Goal: Find specific page/section: Find specific page/section

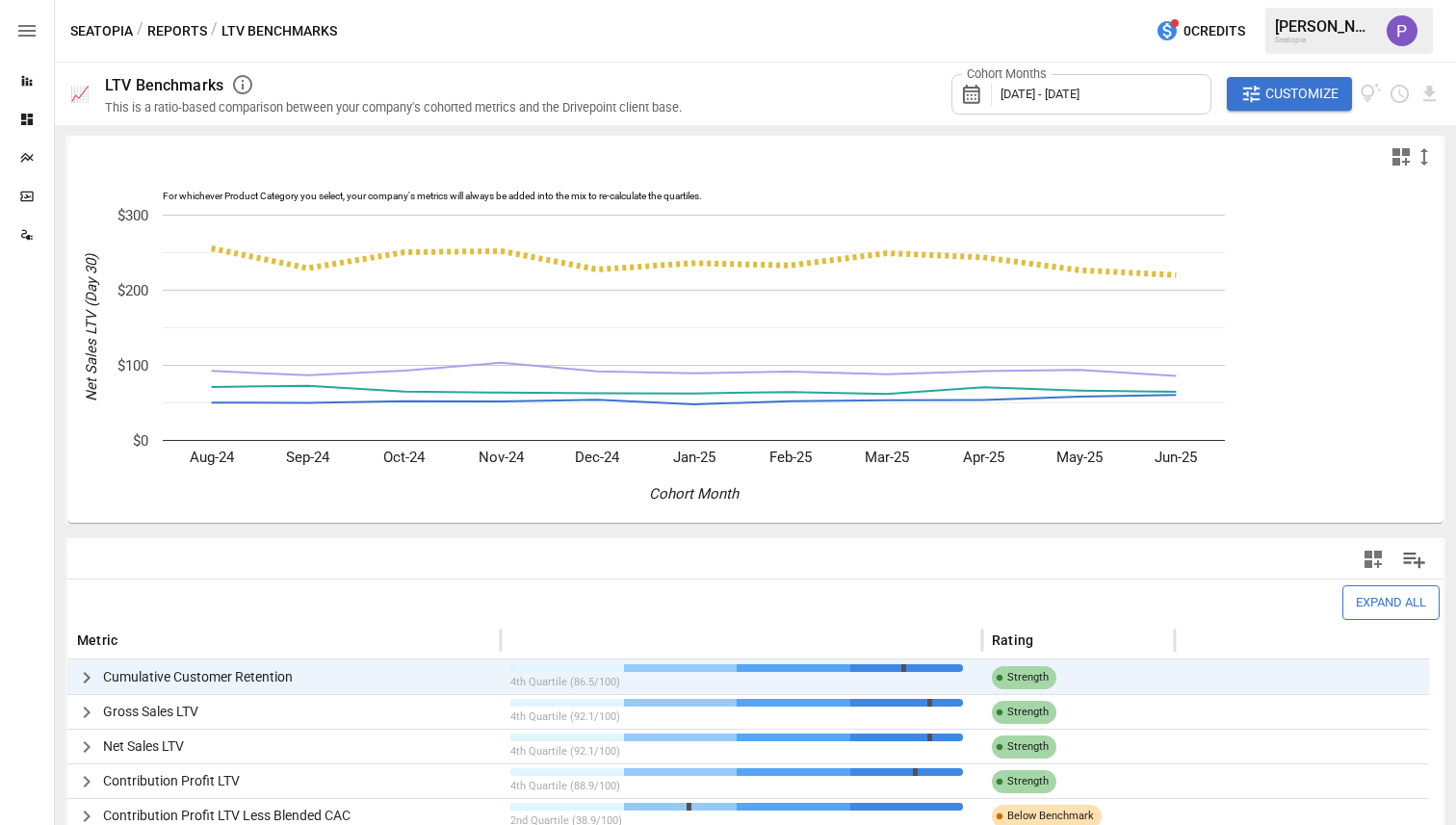
scroll to position [159, 0]
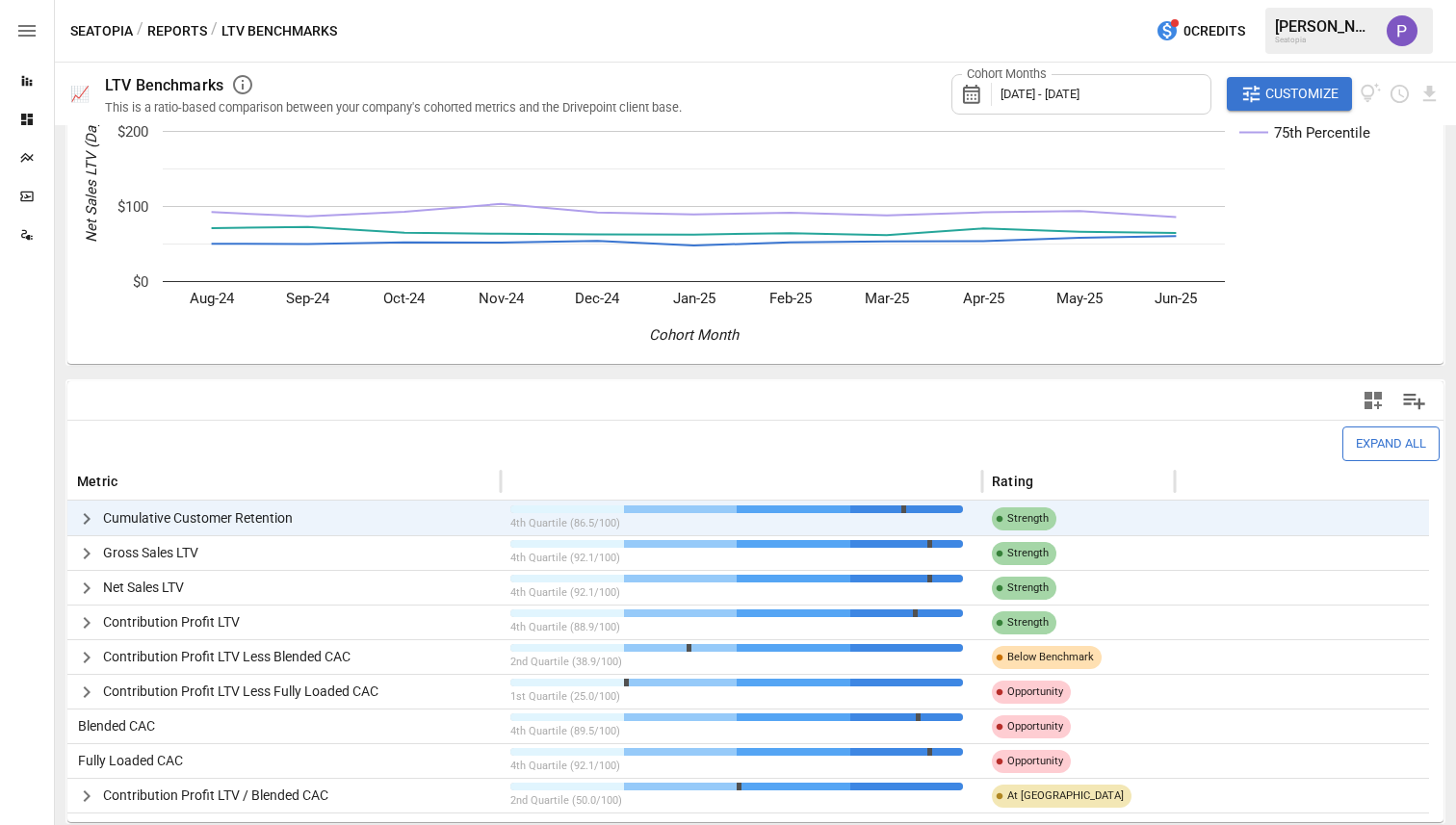
click at [98, 791] on button "button" at bounding box center [87, 796] width 33 height 33
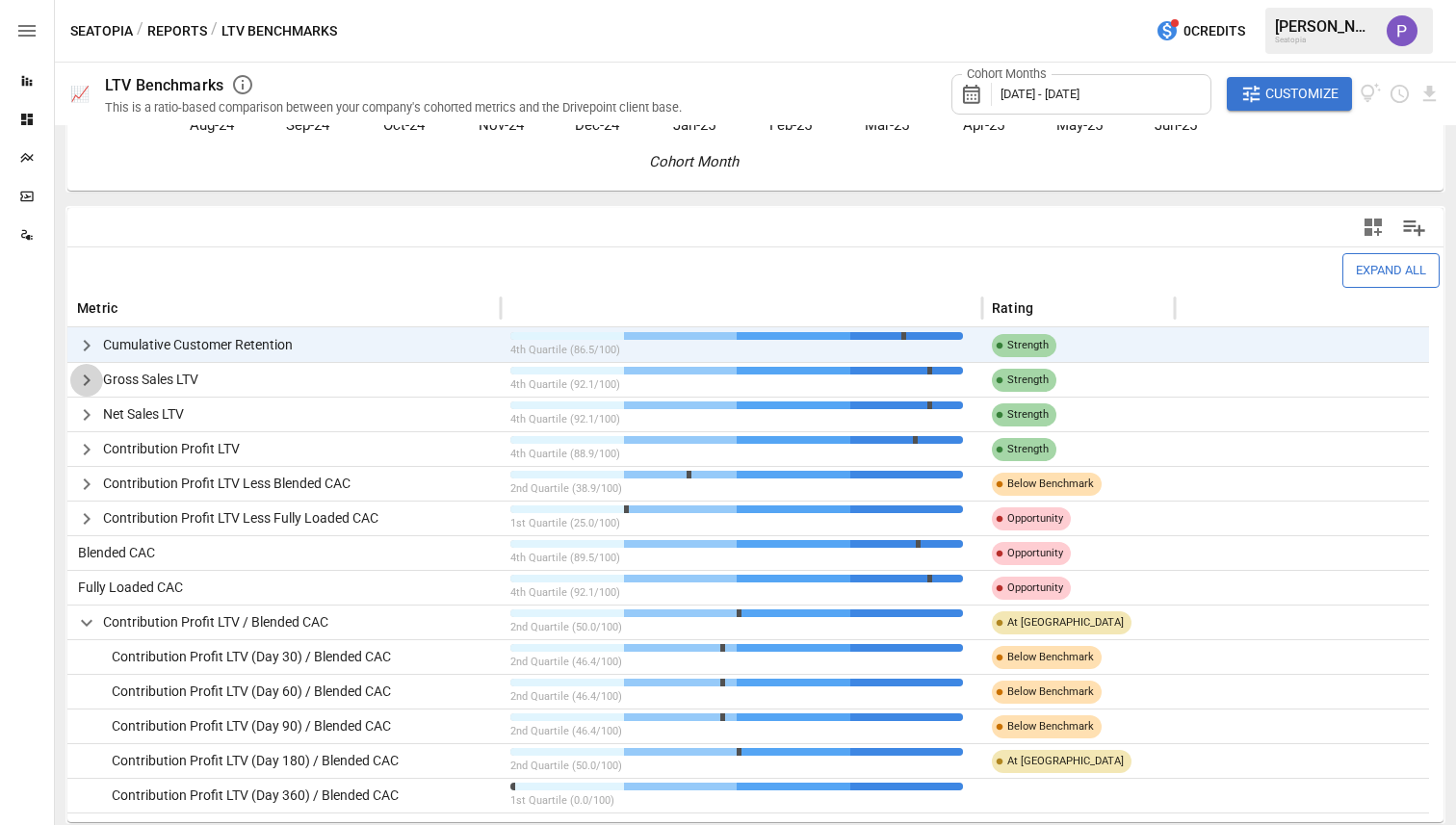
click at [96, 371] on icon "button" at bounding box center [87, 380] width 23 height 23
